Goal: Task Accomplishment & Management: Use online tool/utility

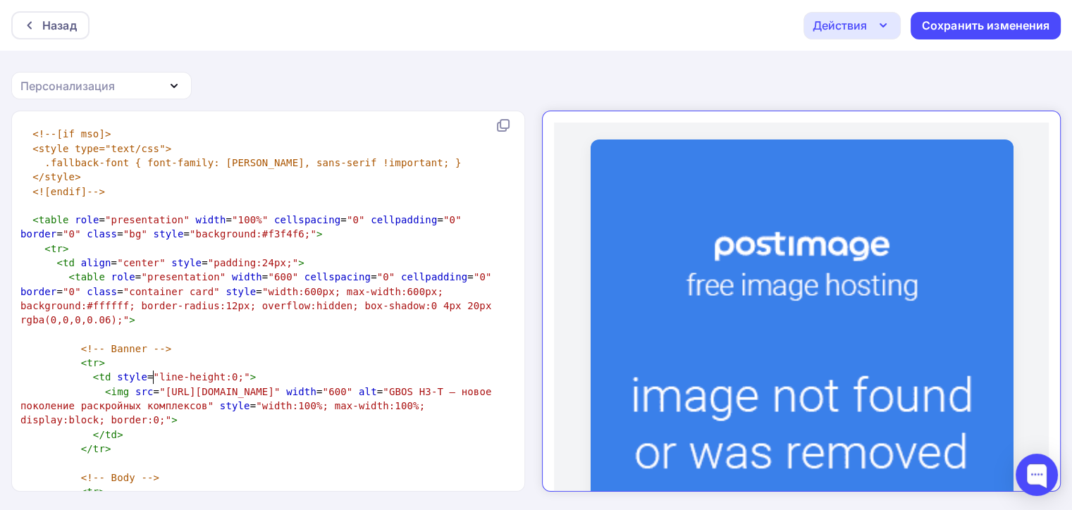
scroll to position [5, 0]
type textarea "https://i.postimg.cc/Cx76564N/cr-2.jpg"
drag, startPoint x: 155, startPoint y: 376, endPoint x: 364, endPoint y: 374, distance: 209.3
click at [280, 386] on span ""https://i.postimg.cc/Cx76564N/cr-2.jpg"" at bounding box center [219, 391] width 121 height 11
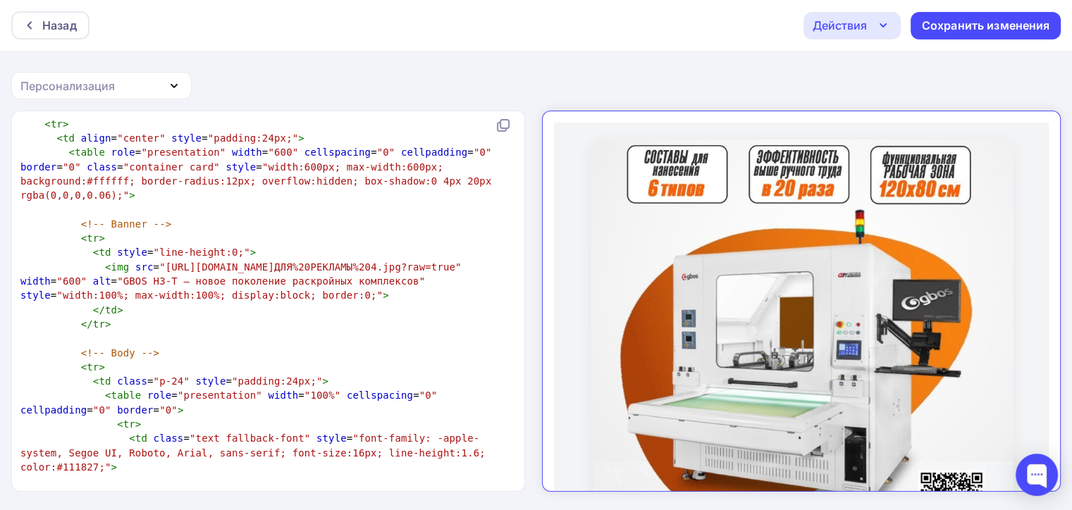
scroll to position [633, 0]
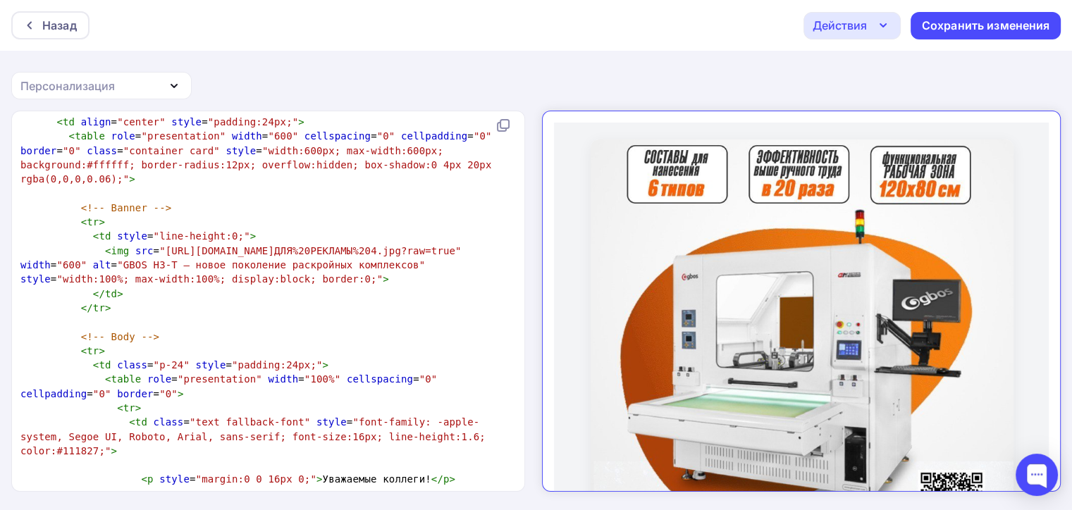
click at [321, 316] on pre "​" at bounding box center [265, 322] width 495 height 14
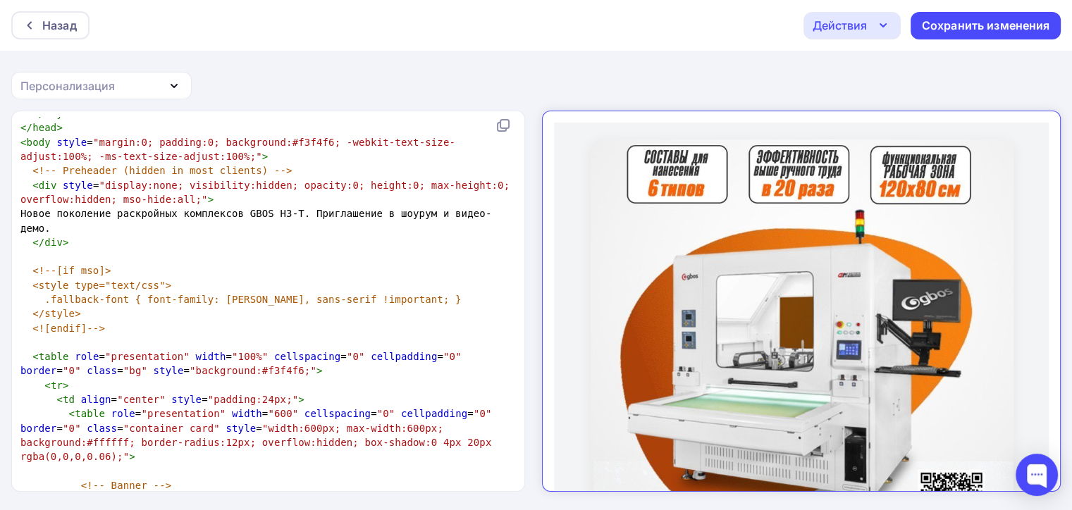
scroll to position [493, 0]
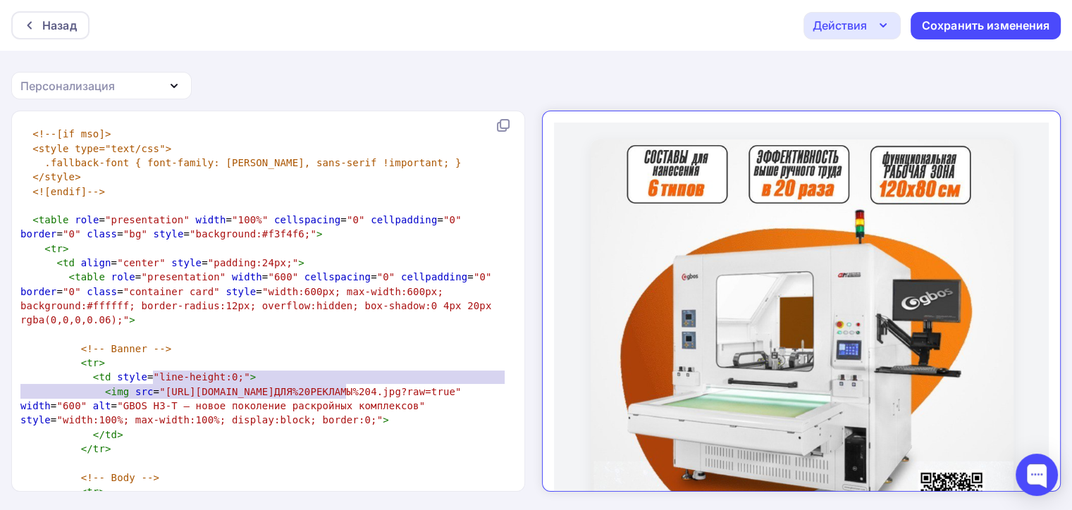
type textarea "https://github.com/naduvaev1-creator/zipkit/blob/main/LA%20ДЛЯ%20РЕКЛАМЫ%204.jp…"
drag, startPoint x: 152, startPoint y: 373, endPoint x: 351, endPoint y: 392, distance: 199.6
click at [351, 392] on span ""[URL][DOMAIN_NAME]ДЛЯ%20РЕКЛАМЫ%204.jpg?raw=true"" at bounding box center [310, 391] width 302 height 11
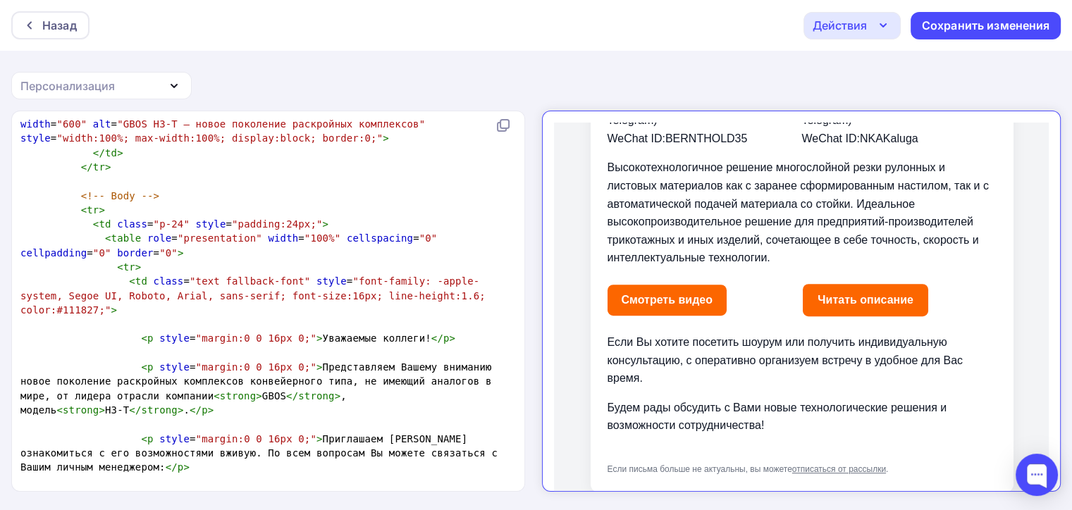
scroll to position [0, 0]
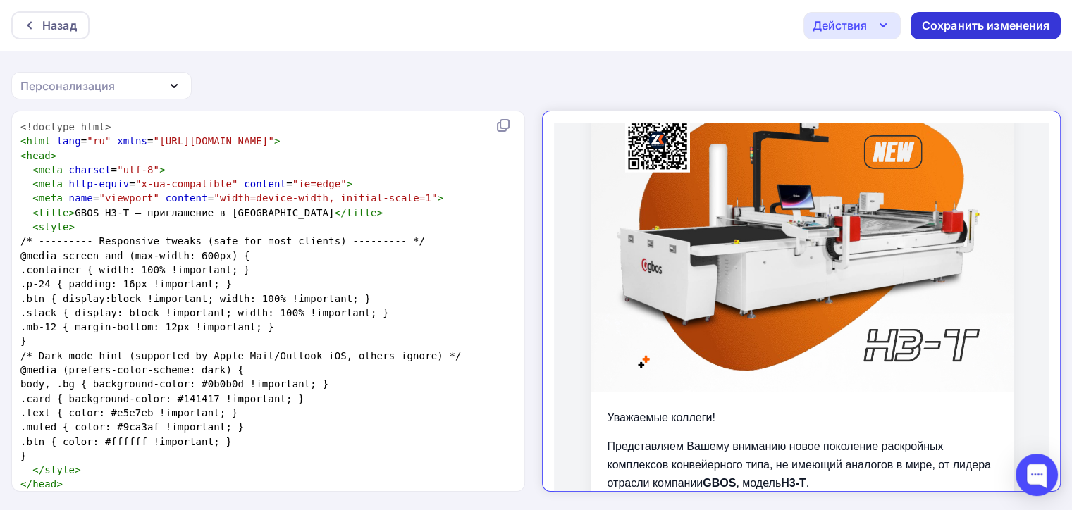
click at [970, 36] on div "Сохранить изменения" at bounding box center [985, 25] width 150 height 27
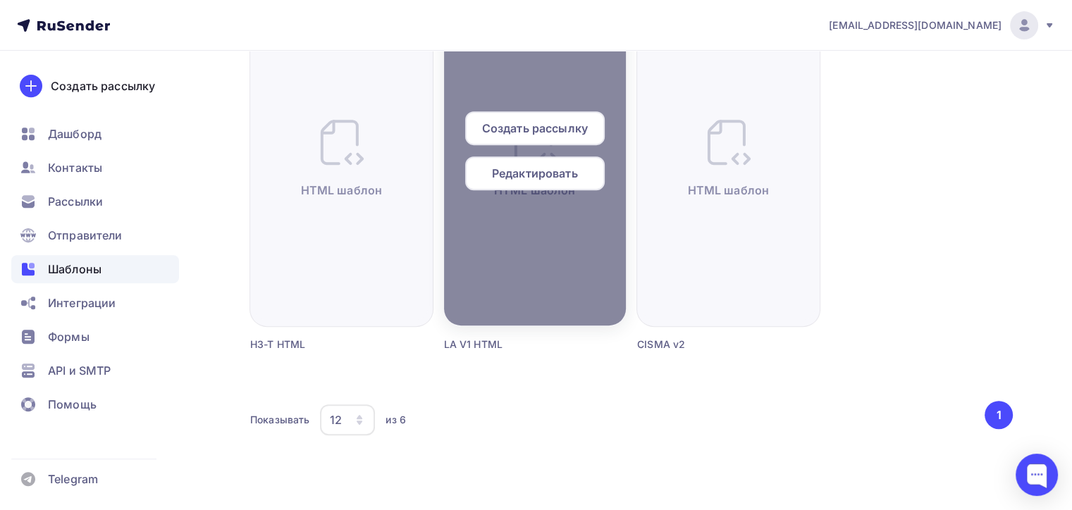
scroll to position [154, 0]
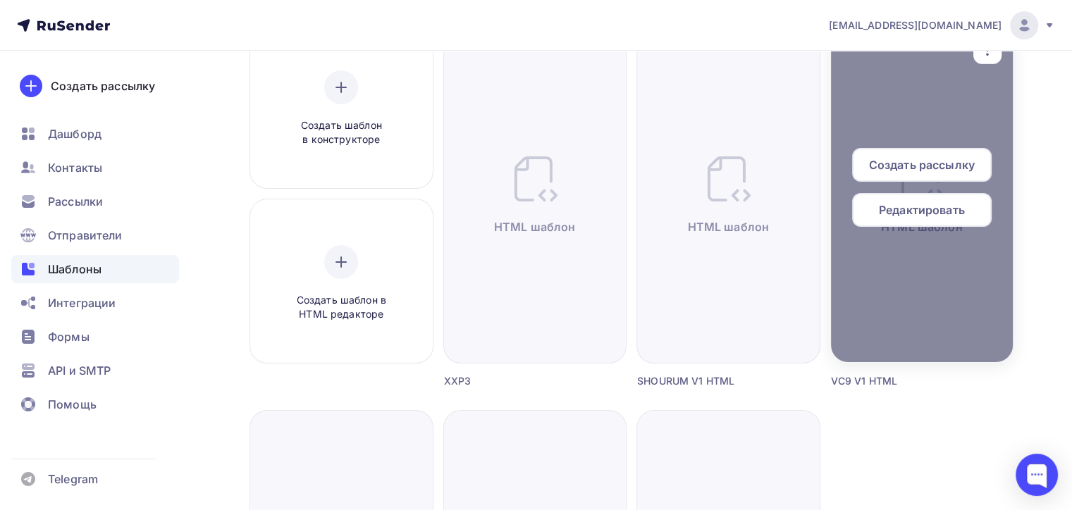
click at [880, 209] on span "Редактировать" at bounding box center [922, 210] width 86 height 17
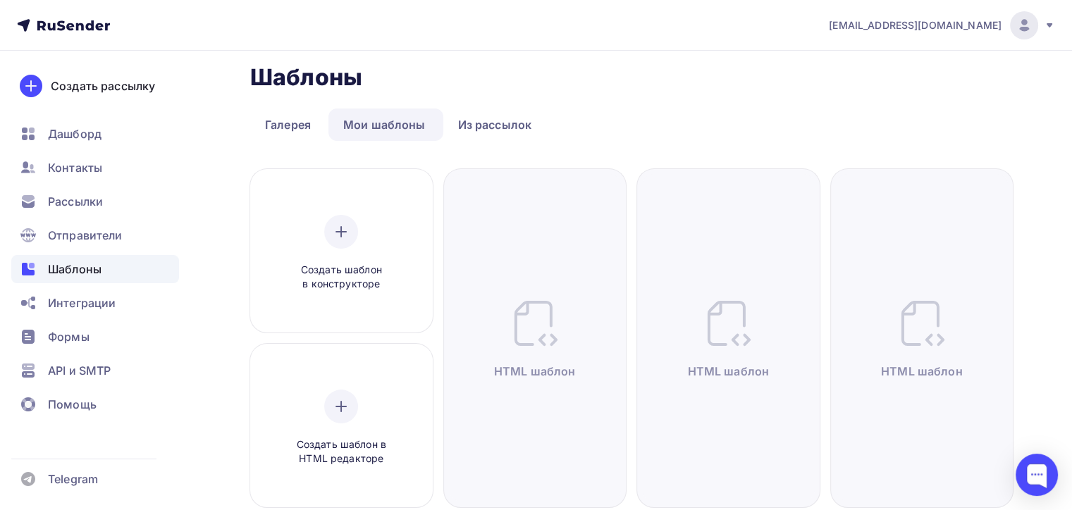
scroll to position [141, 0]
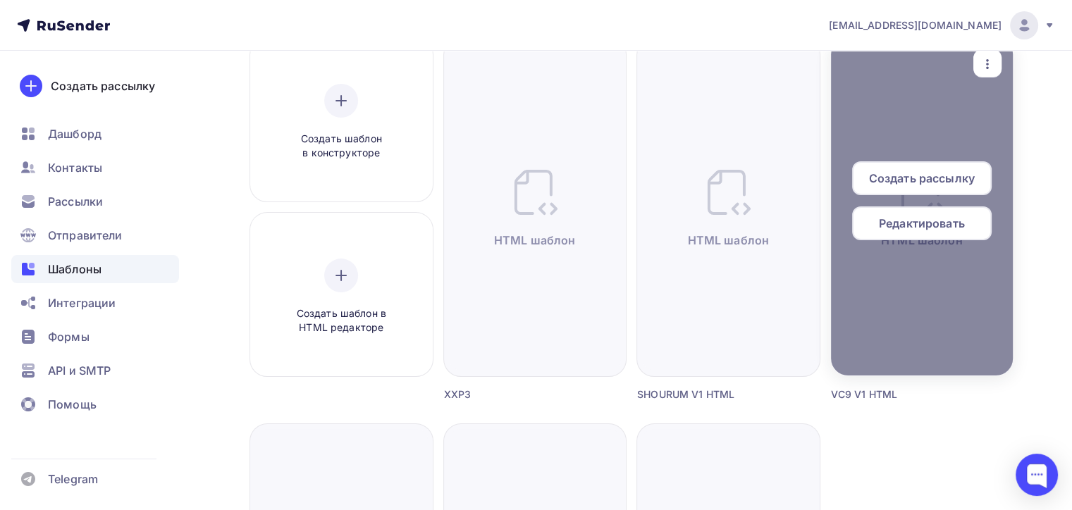
click at [913, 216] on span "Редактировать" at bounding box center [922, 223] width 86 height 17
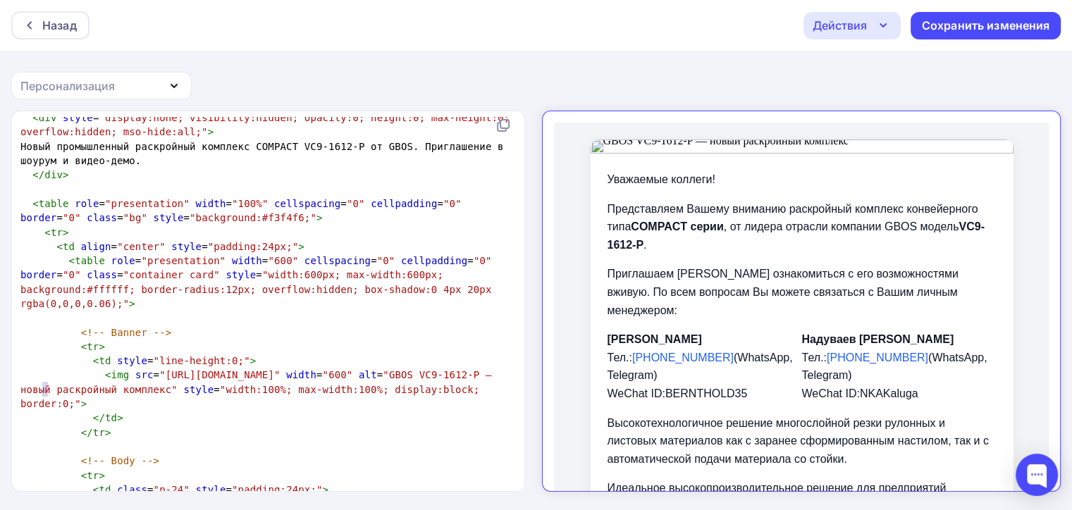
scroll to position [5, 0]
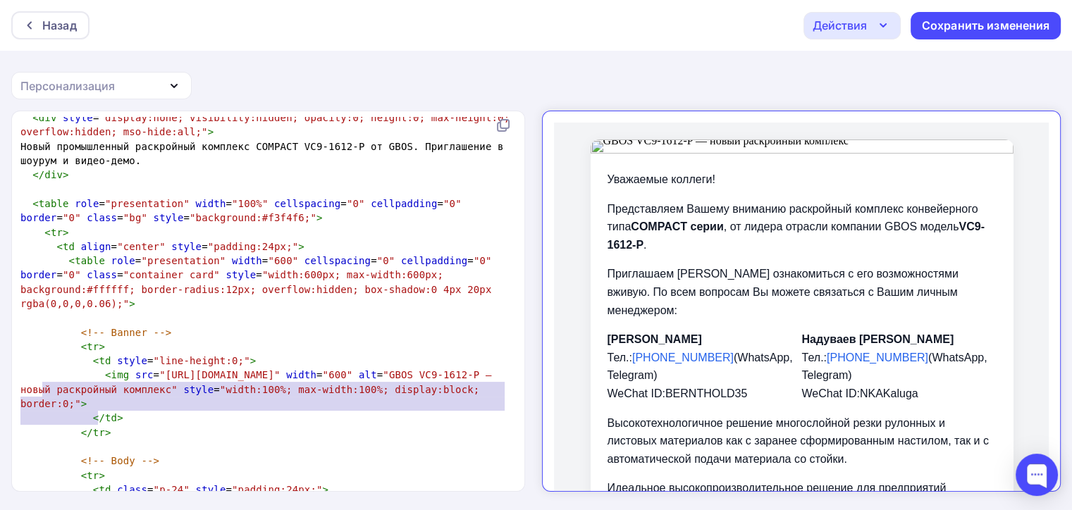
drag, startPoint x: 45, startPoint y: 390, endPoint x: 91, endPoint y: 409, distance: 49.6
click at [93, 410] on pre "< img src = "https://s125vla.storage.yandex.net/rdisk/ce73e8de4ce30eeb922cafdb5…" at bounding box center [265, 389] width 495 height 43
type textarea ""https://s125vla.storage.yandex.net/rdisk/ce73e8de4ce30eeb922cafdb57515e13d9d55…"
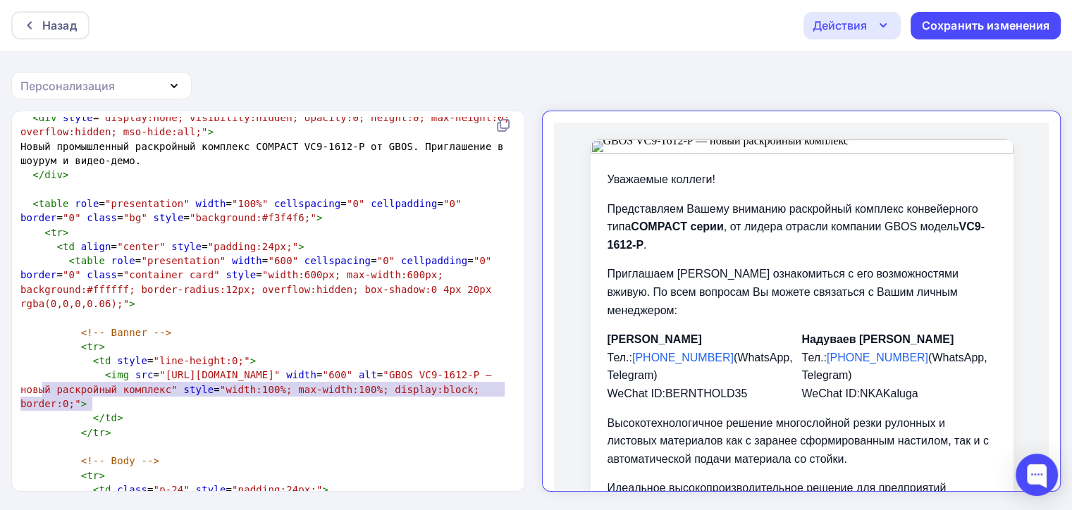
click at [159, 381] on span ""https://s125vla.storage.yandex.net/rdisk/ce73e8de4ce30eeb922cafdb57515e13d9d55…" at bounding box center [219, 374] width 121 height 11
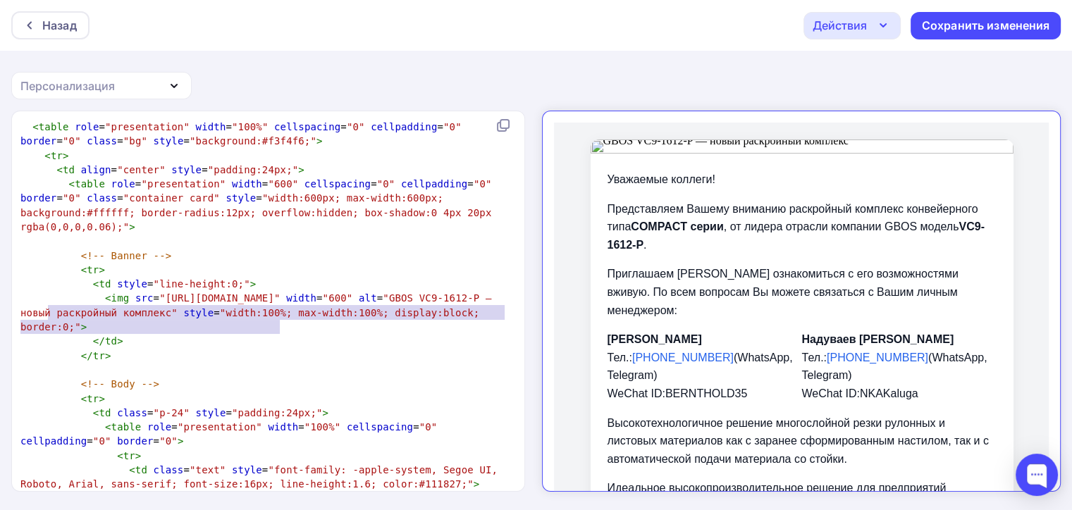
scroll to position [634, 0]
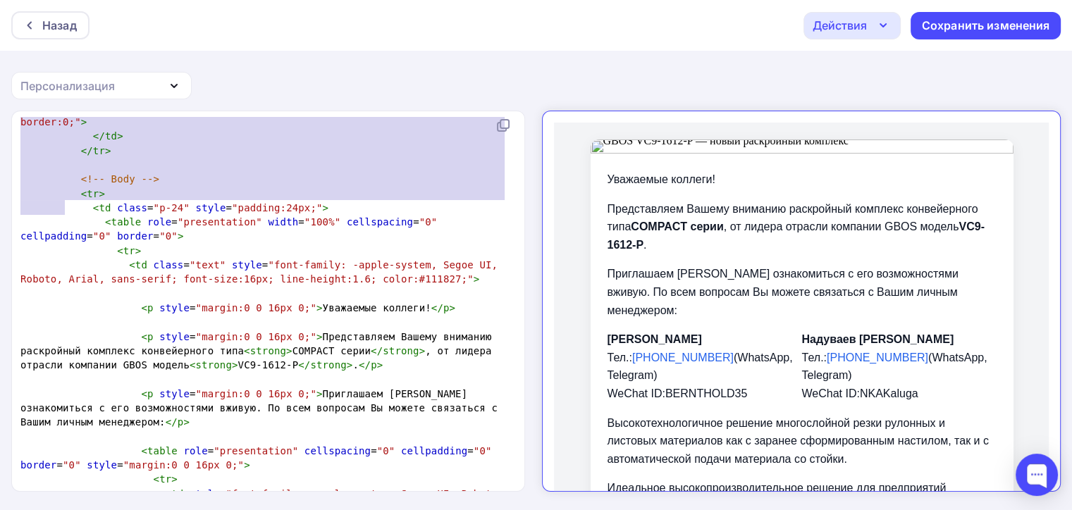
type textarea "https://s125vla.storage.yandex.net/rdisk/ce73e8de4ce30eeb922cafdb57515e13d9d559…"
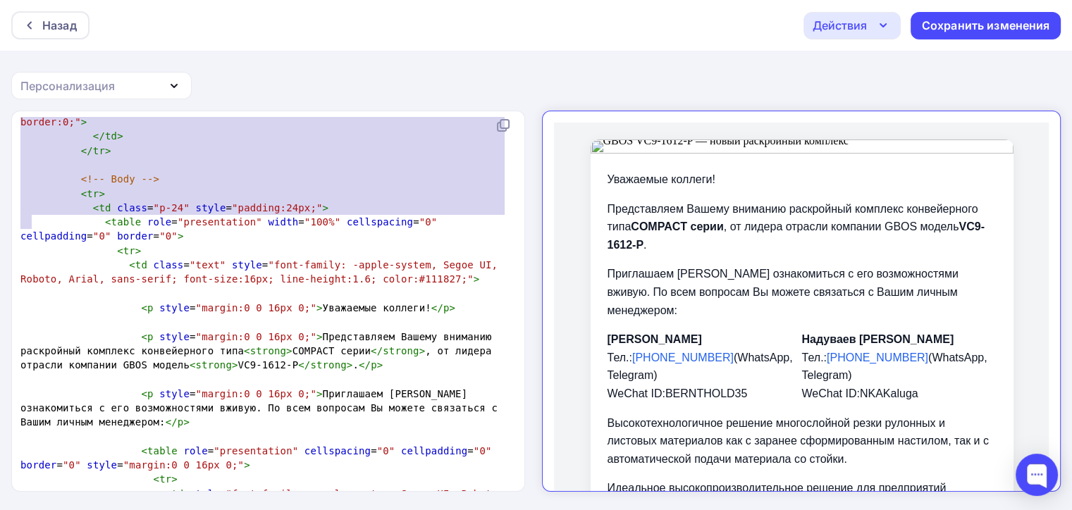
drag, startPoint x: 48, startPoint y: 388, endPoint x: 30, endPoint y: 218, distance: 170.7
click at [159, 99] on span ""https://s125vla.storage.yandex.net/rdisk/ce73e8de4ce30eeb922cafdb57515e13d9d55…" at bounding box center [219, 92] width 121 height 11
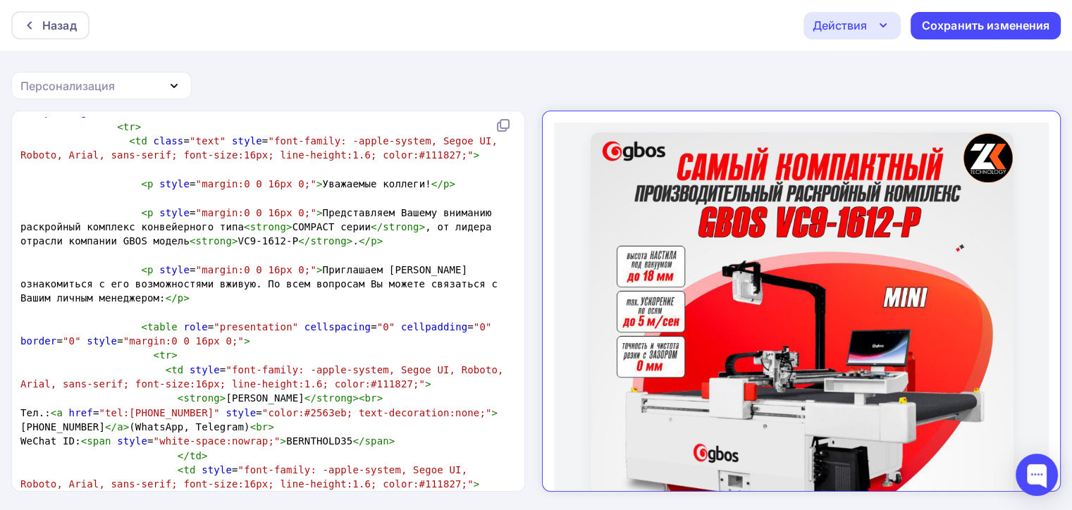
scroll to position [0, 0]
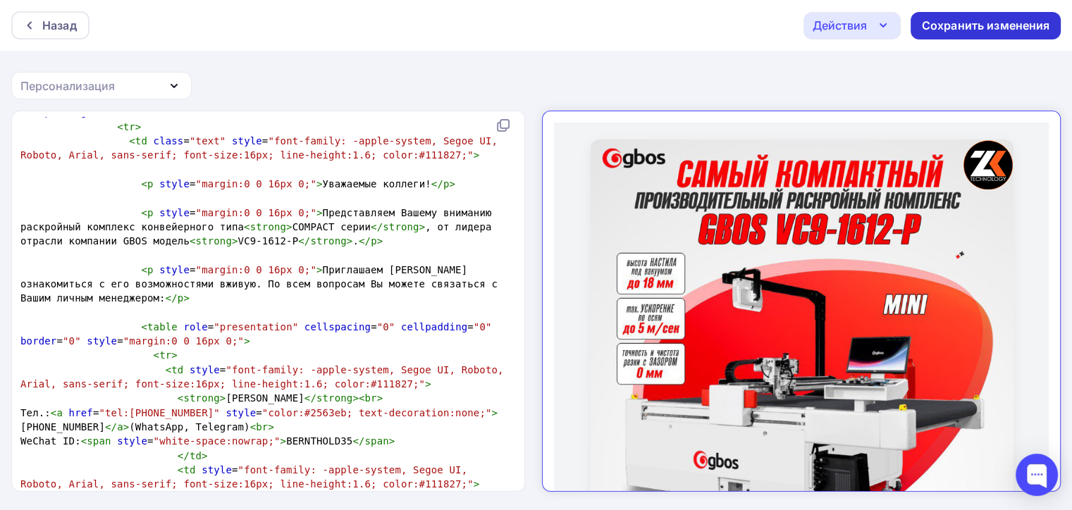
click at [949, 27] on div "Сохранить изменения" at bounding box center [986, 26] width 128 height 16
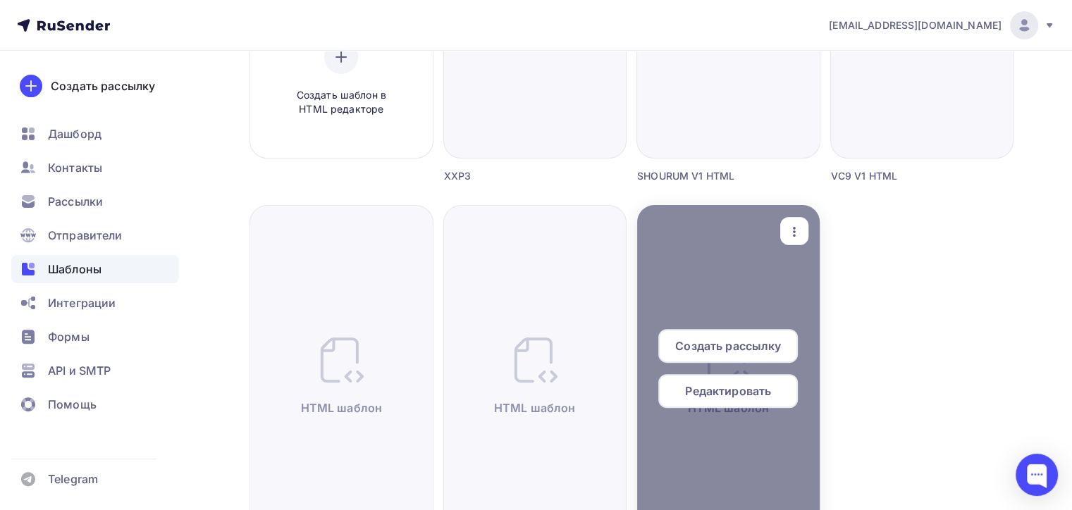
scroll to position [493, 0]
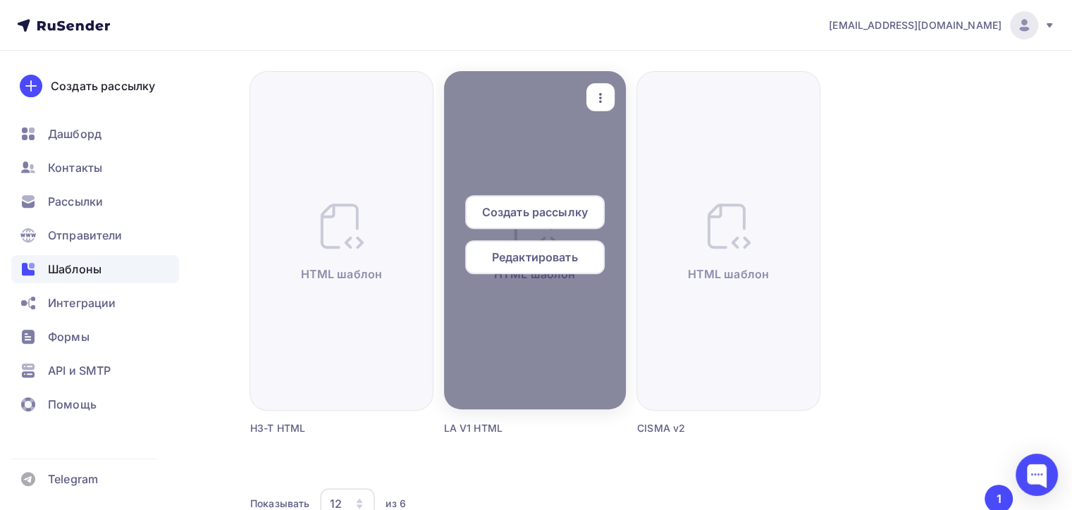
click at [563, 250] on span "Редактировать" at bounding box center [535, 257] width 86 height 17
click at [521, 260] on span "Редактировать" at bounding box center [535, 257] width 86 height 17
click at [567, 260] on span "Редактировать" at bounding box center [535, 257] width 86 height 17
click at [530, 259] on span "Редактировать" at bounding box center [535, 257] width 86 height 17
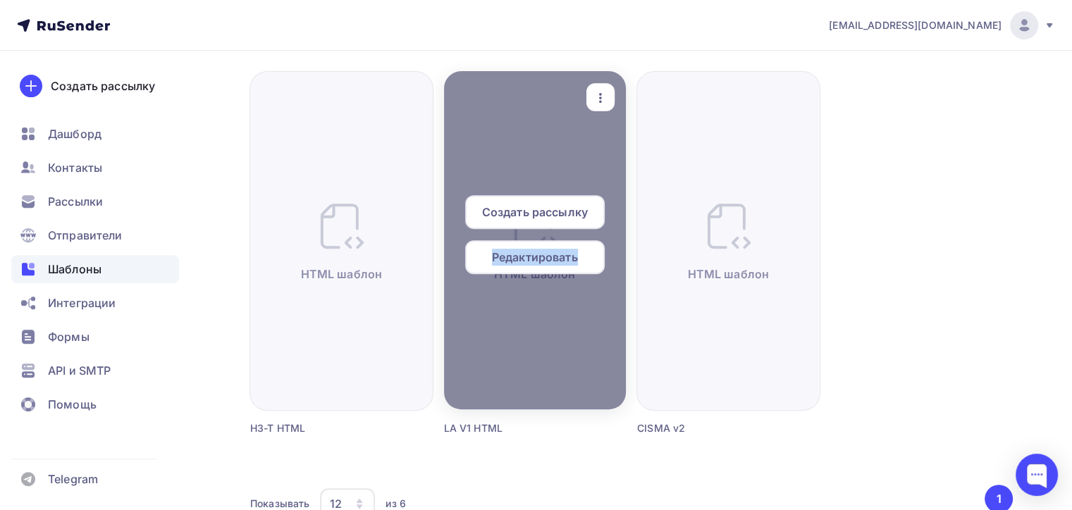
click at [548, 257] on span "Редактировать" at bounding box center [535, 257] width 86 height 17
click at [498, 255] on span "Редактировать" at bounding box center [535, 257] width 86 height 17
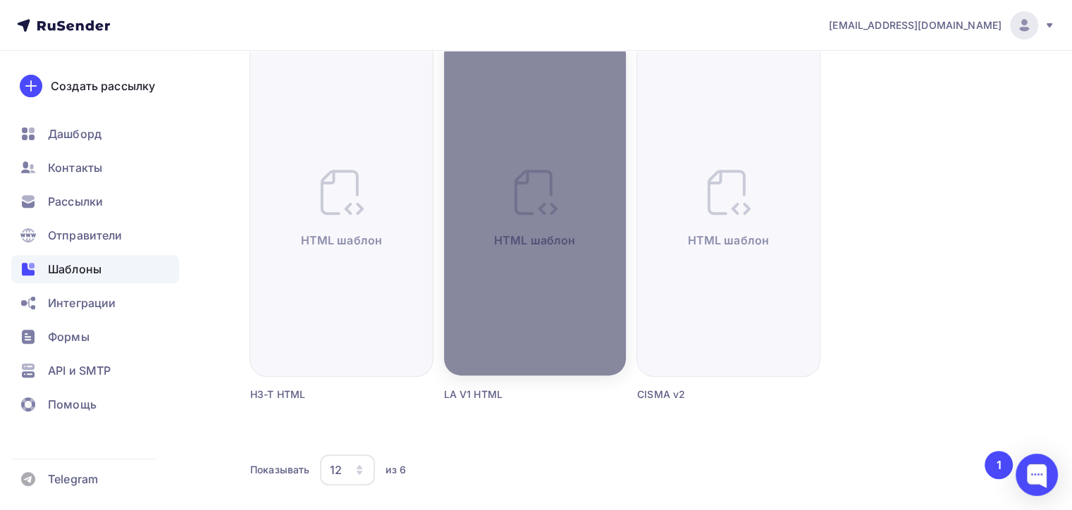
scroll to position [577, 0]
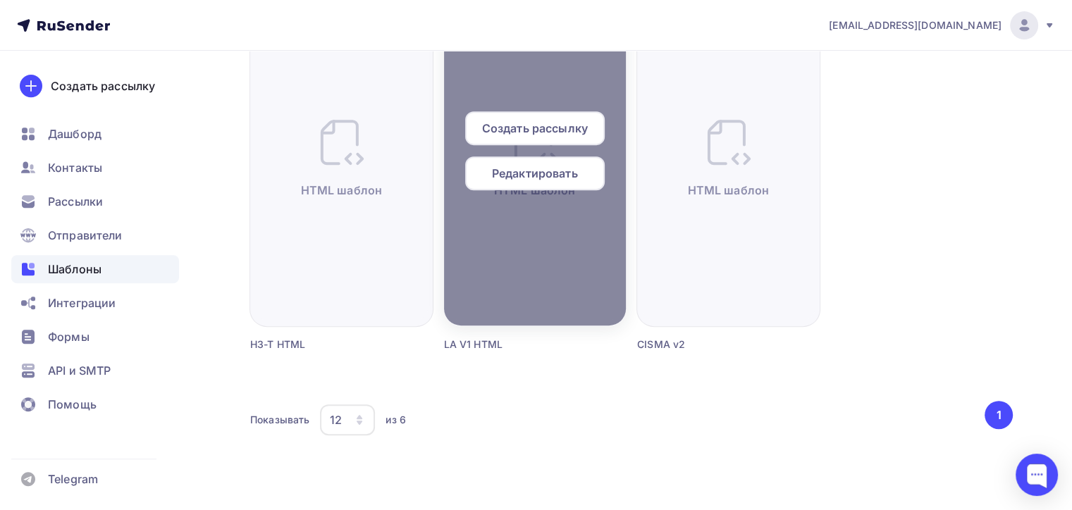
click at [543, 161] on div "Редактировать" at bounding box center [535, 173] width 140 height 34
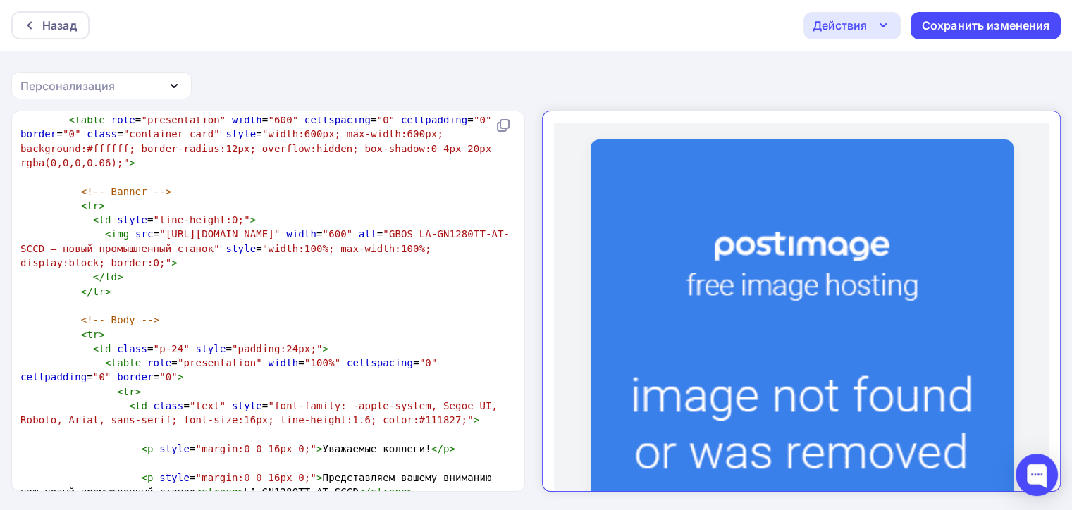
scroll to position [5, 0]
type textarea "[URL][DOMAIN_NAME]"
drag, startPoint x: 155, startPoint y: 232, endPoint x: 362, endPoint y: 233, distance: 207.2
click at [280, 233] on span ""[URL][DOMAIN_NAME]"" at bounding box center [219, 233] width 121 height 11
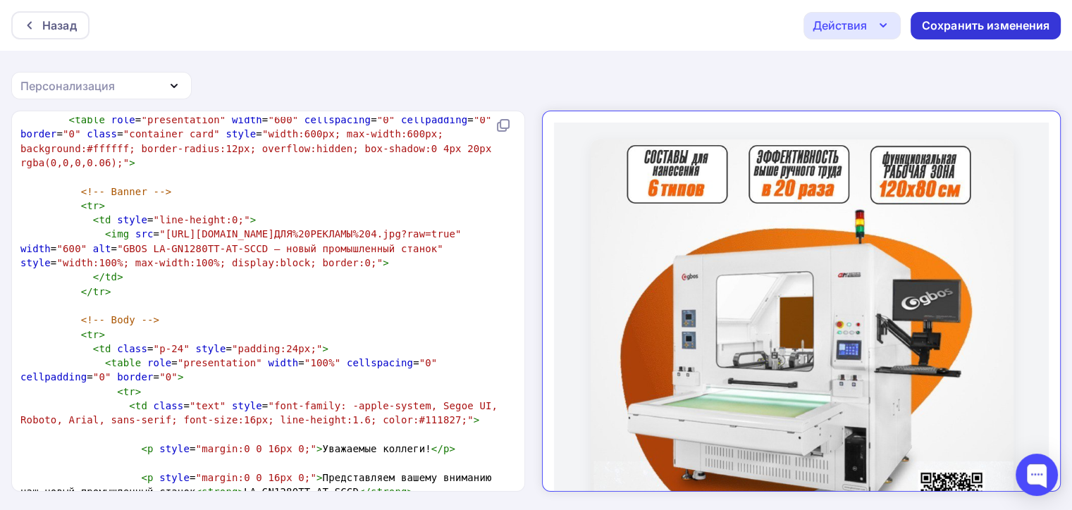
click at [1003, 33] on div "Сохранить изменения" at bounding box center [986, 26] width 128 height 16
